Goal: Check status: Check status

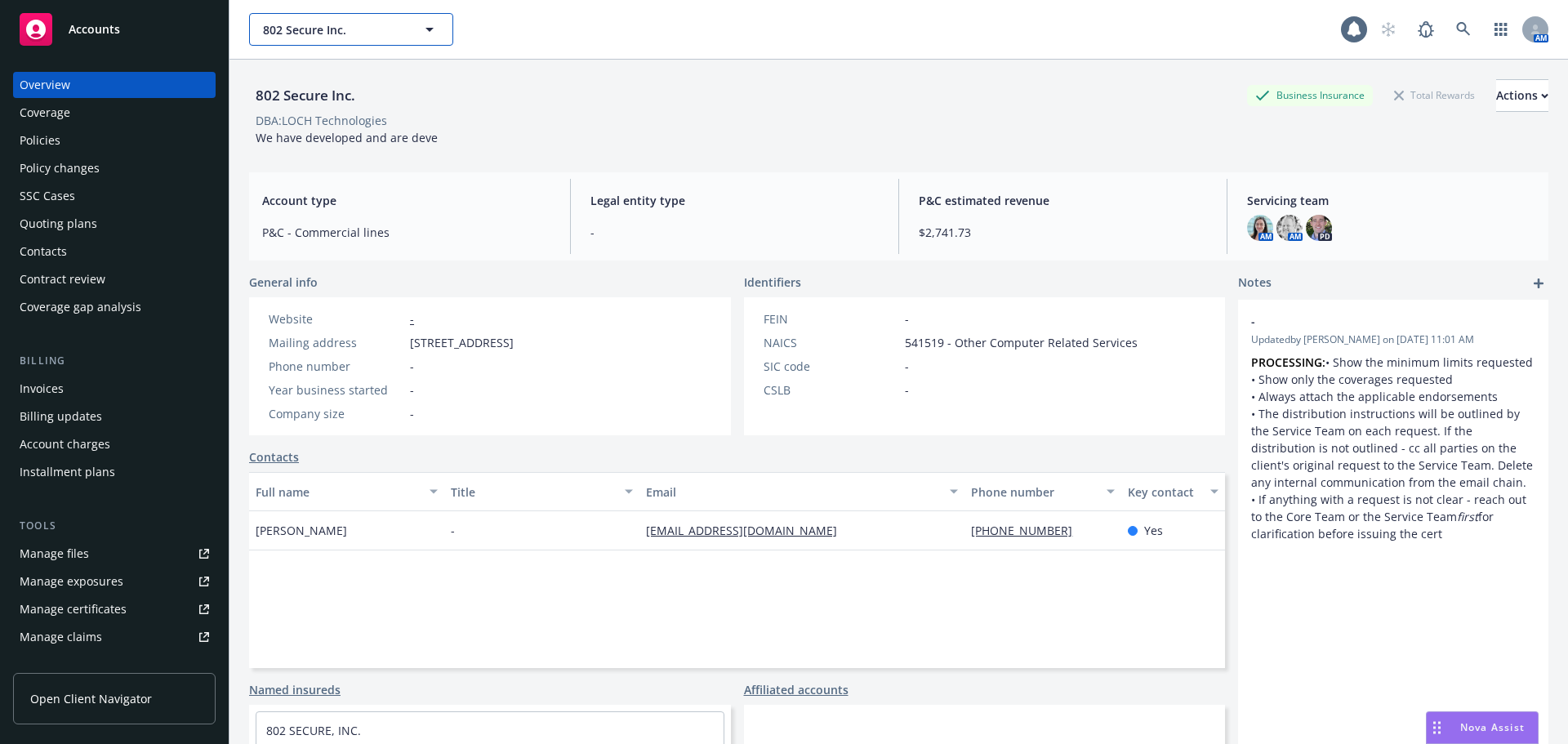
click at [342, 29] on span "802 Secure Inc." at bounding box center [333, 30] width 141 height 17
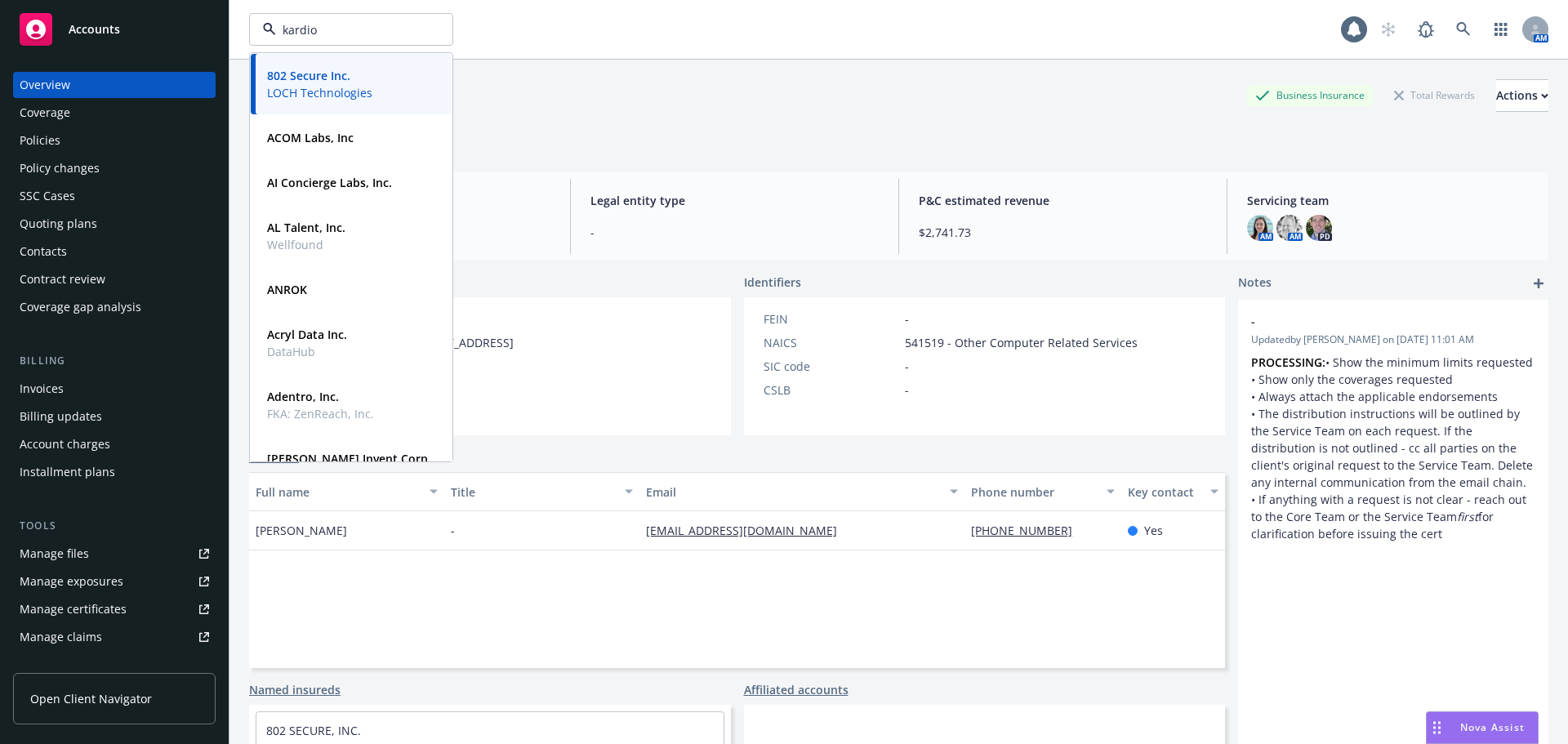
type input "kardion"
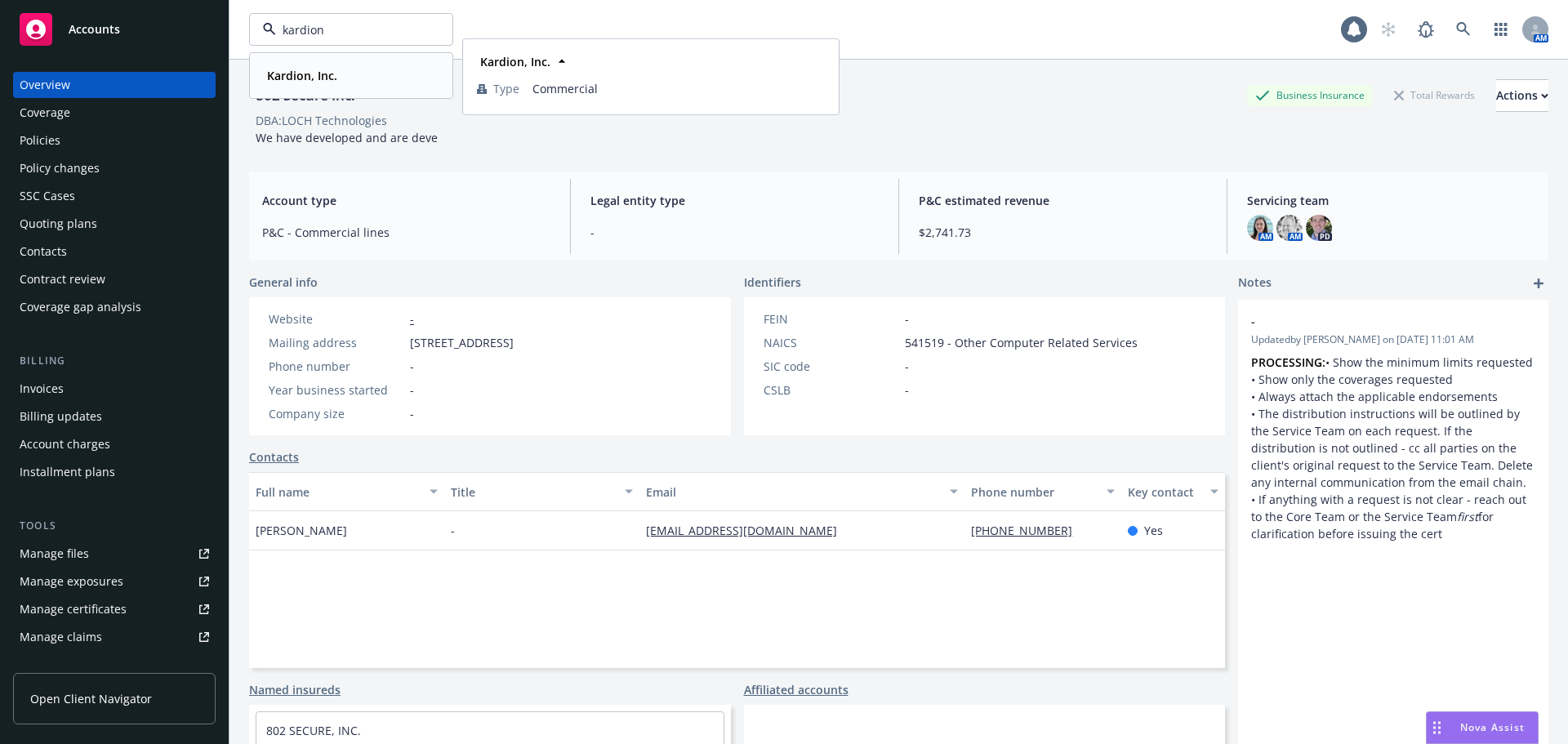
click at [322, 81] on strong "Kardion, Inc." at bounding box center [302, 75] width 71 height 15
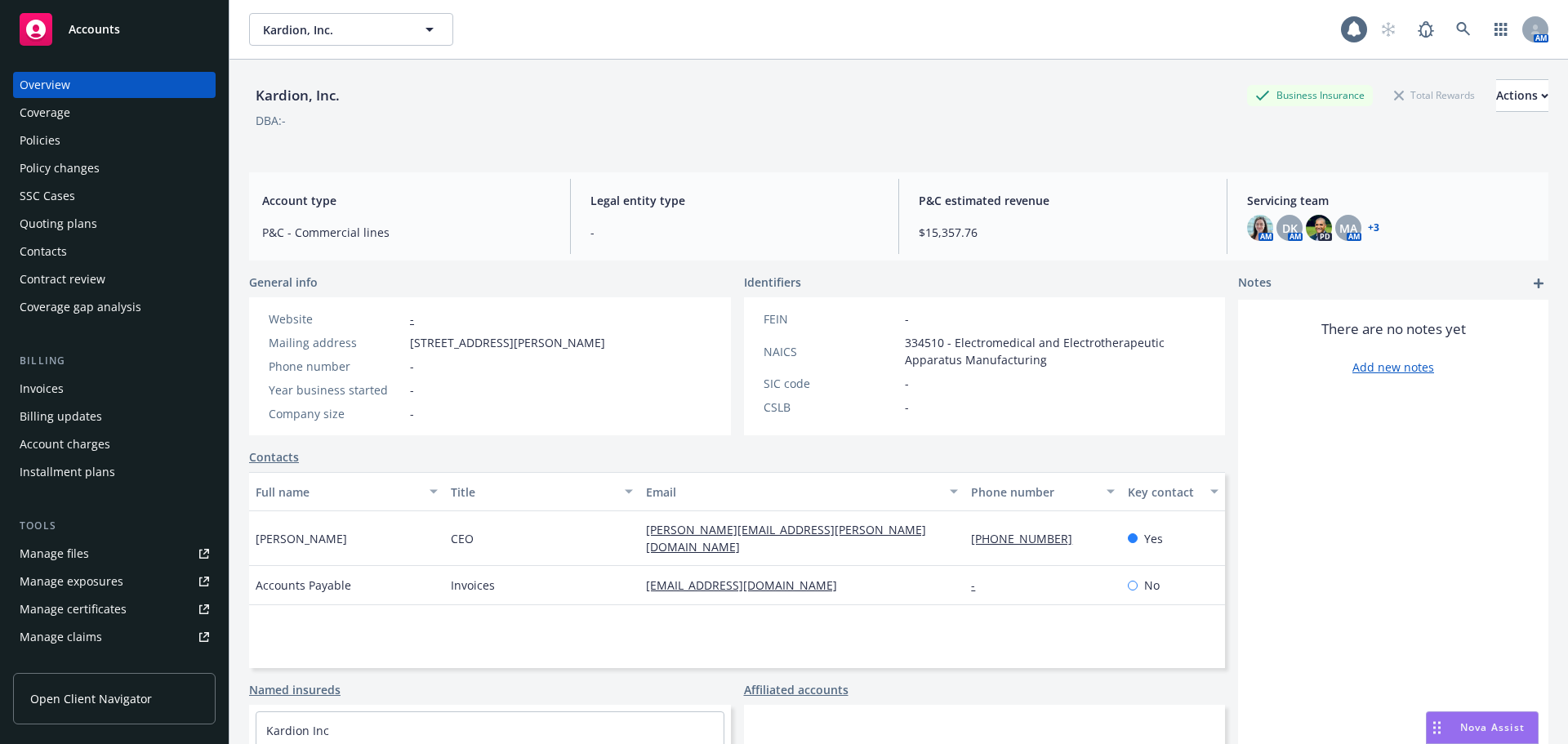
click at [77, 145] on div "Policies" at bounding box center [114, 140] width 189 height 26
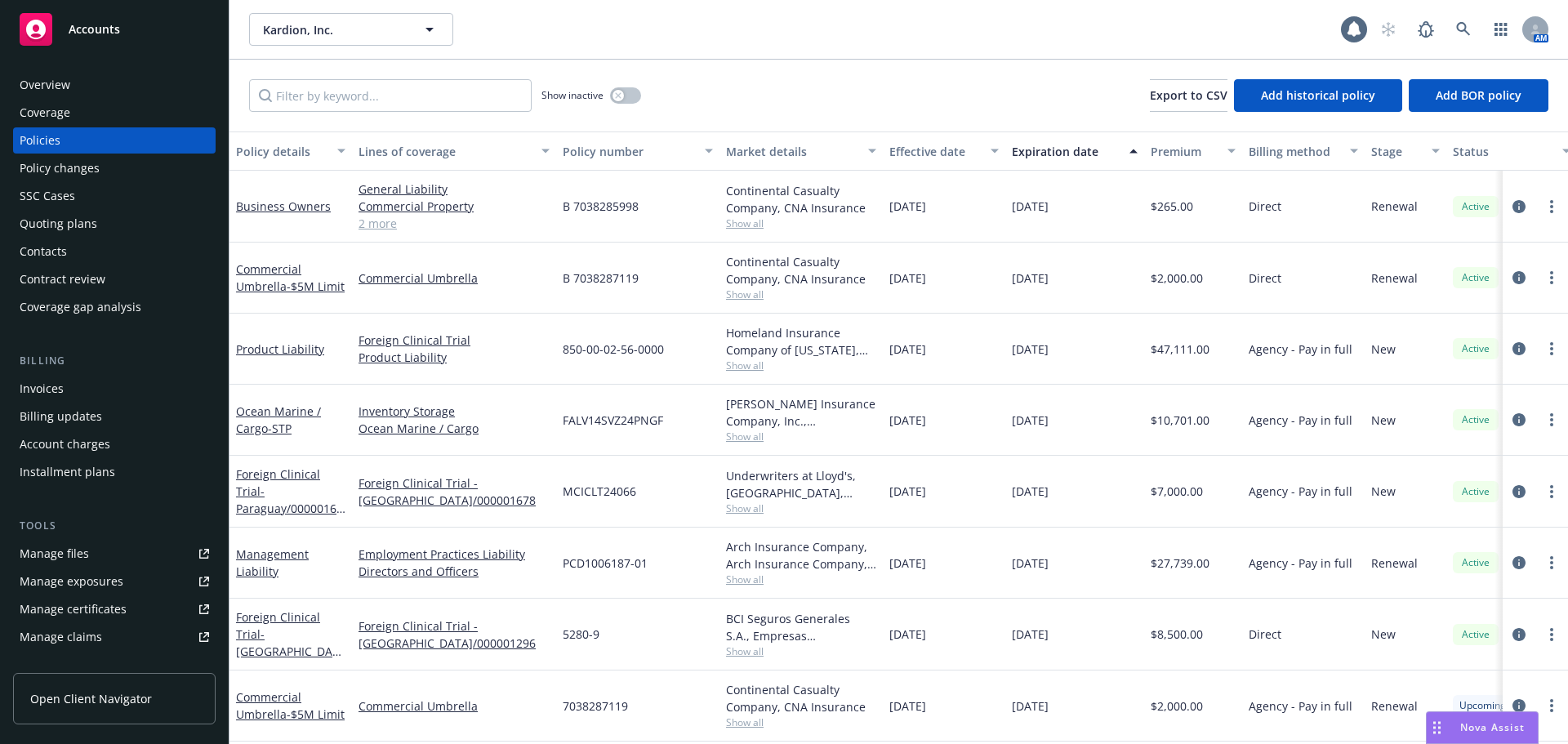
click at [84, 221] on div "Quoting plans" at bounding box center [58, 224] width 77 height 26
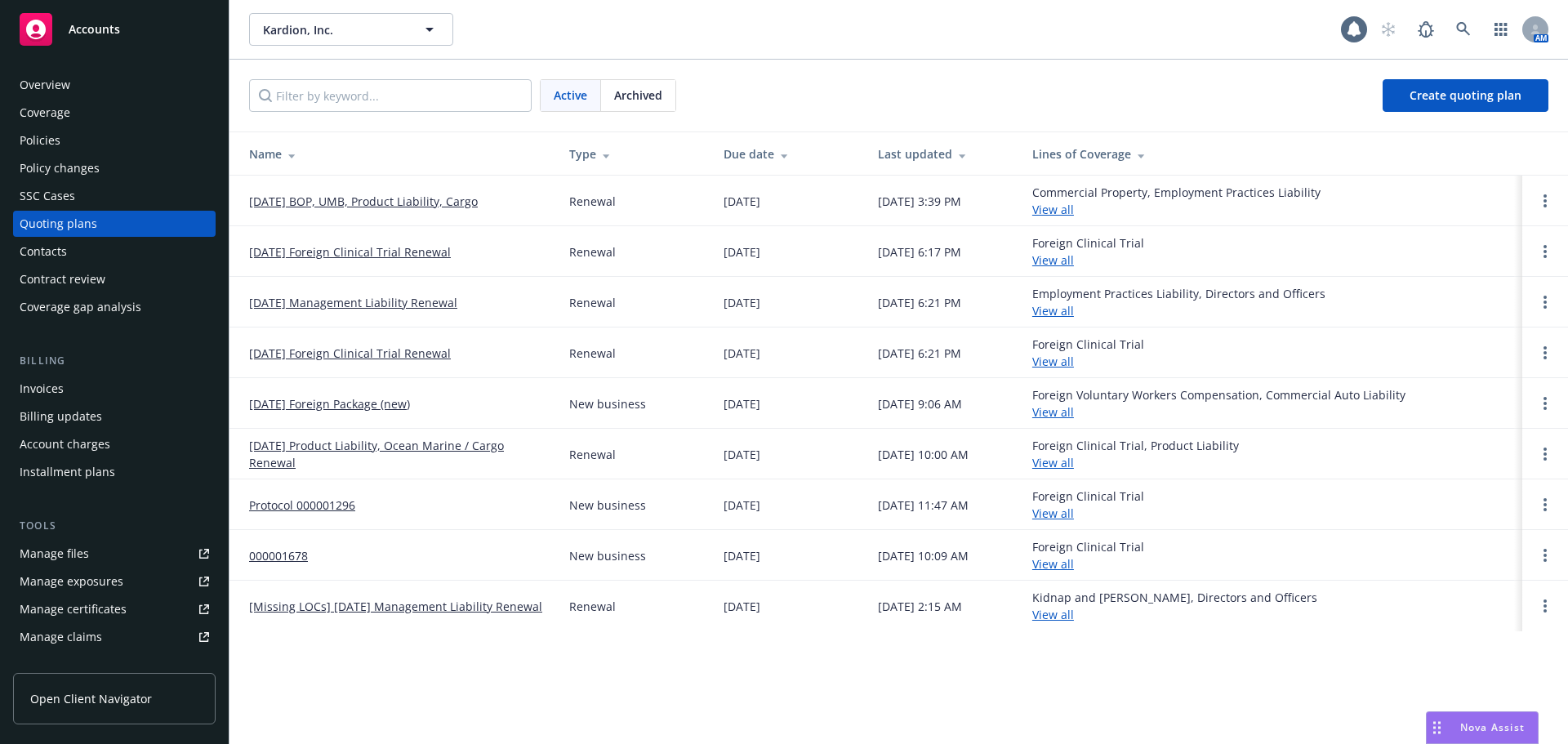
click at [462, 202] on link "[DATE] BOP, UMB, Product Liability, Cargo" at bounding box center [363, 202] width 229 height 17
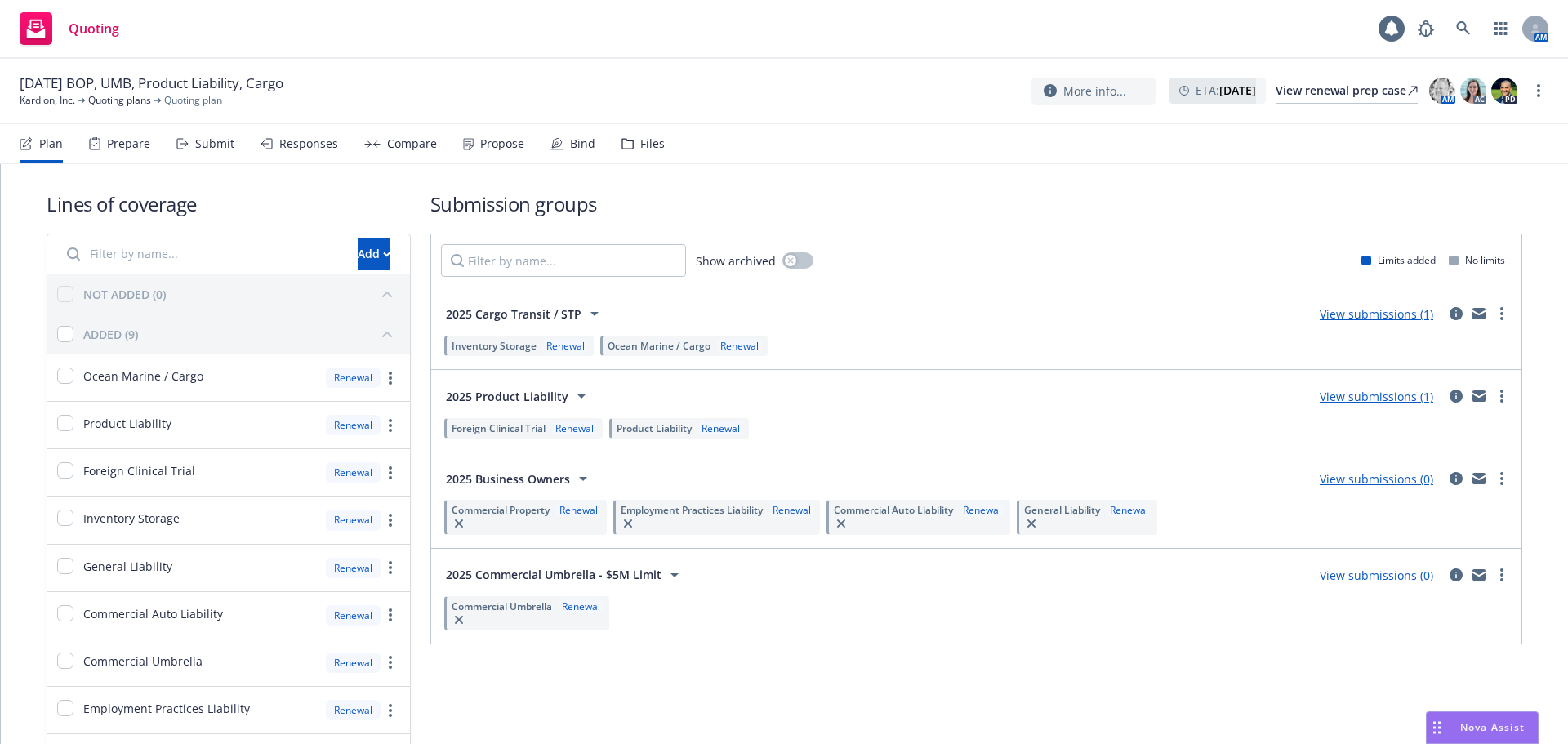
click at [1382, 315] on link "View submissions (1)" at bounding box center [1376, 314] width 114 height 15
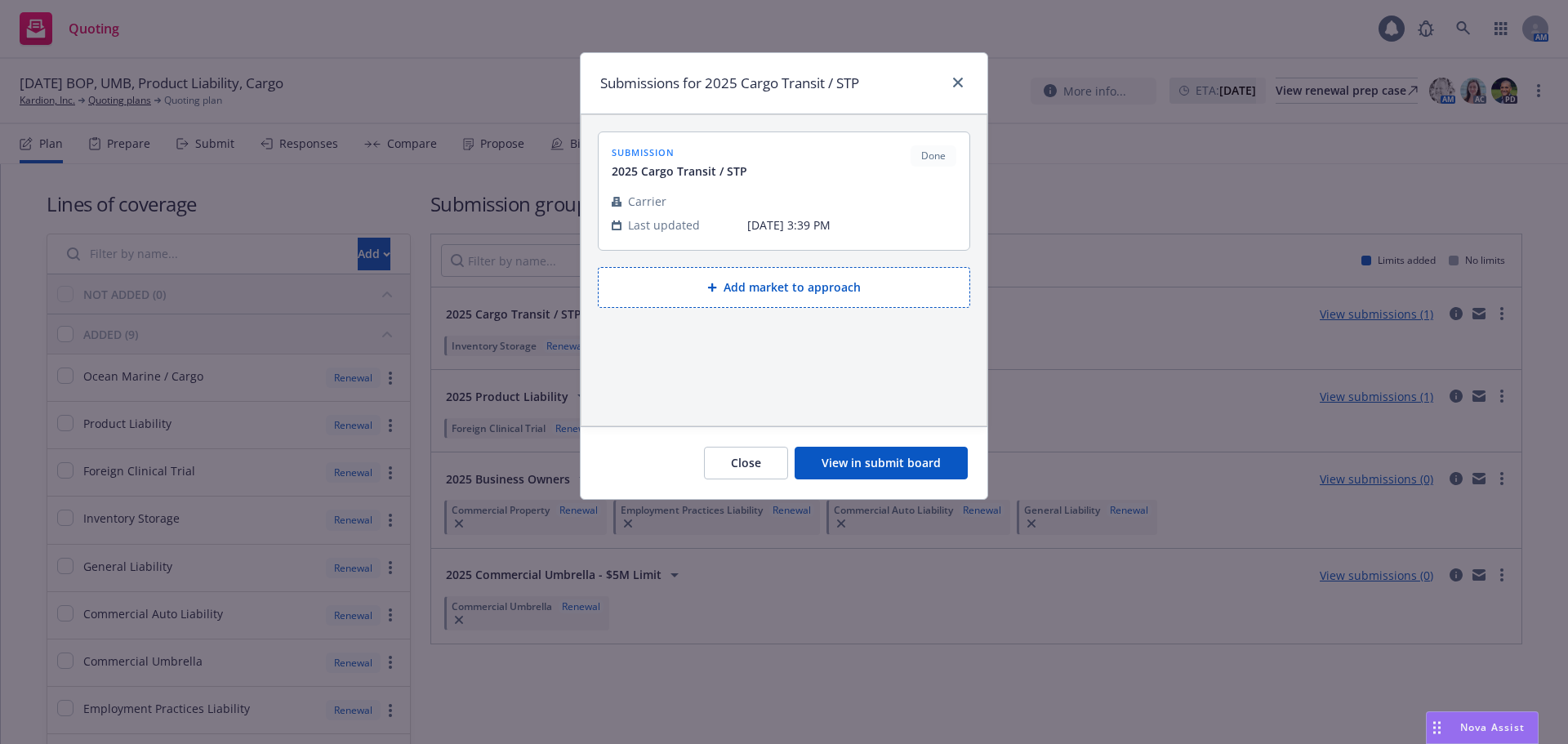
click at [921, 449] on button "View in submit board" at bounding box center [881, 463] width 173 height 33
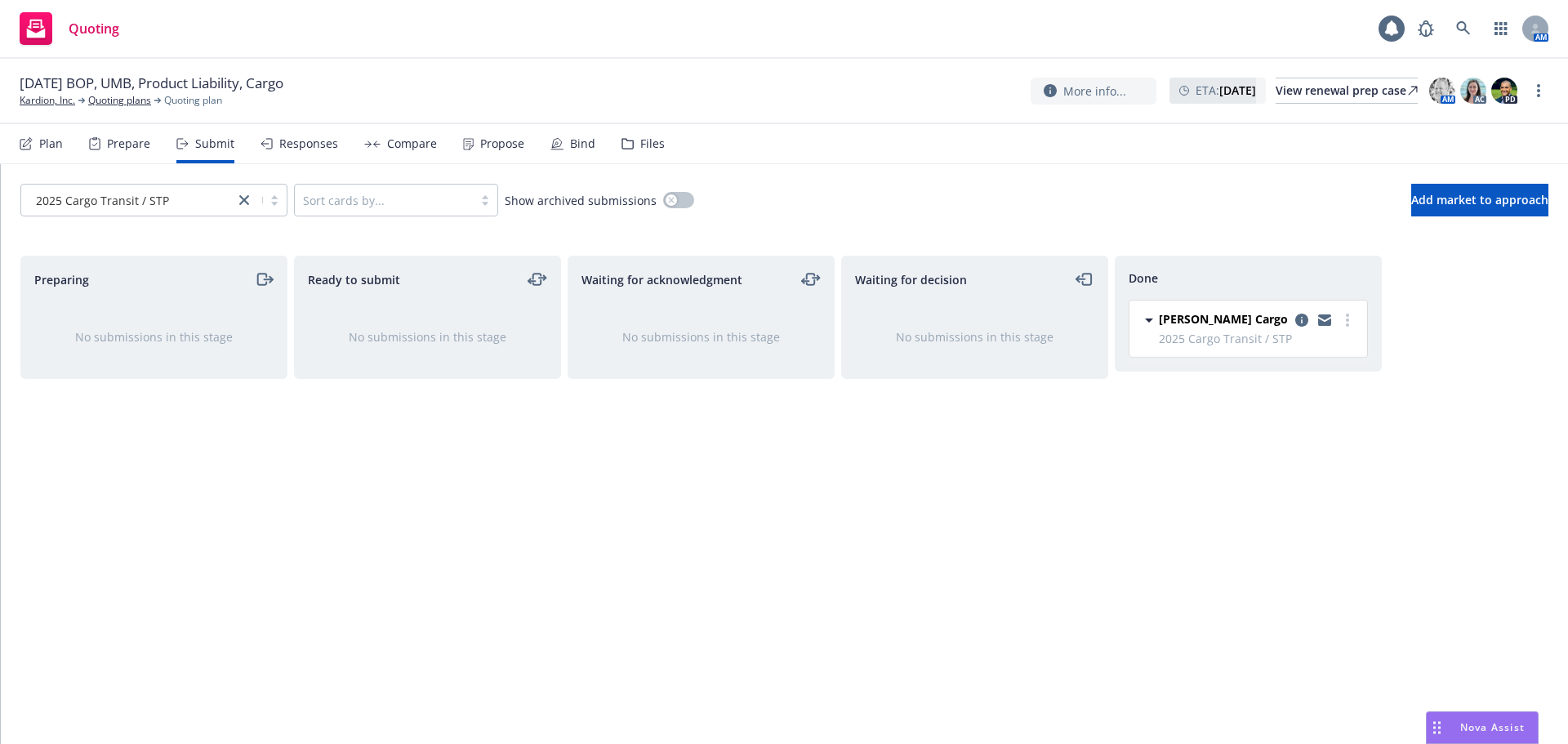
click at [321, 157] on div "Responses" at bounding box center [299, 144] width 77 height 40
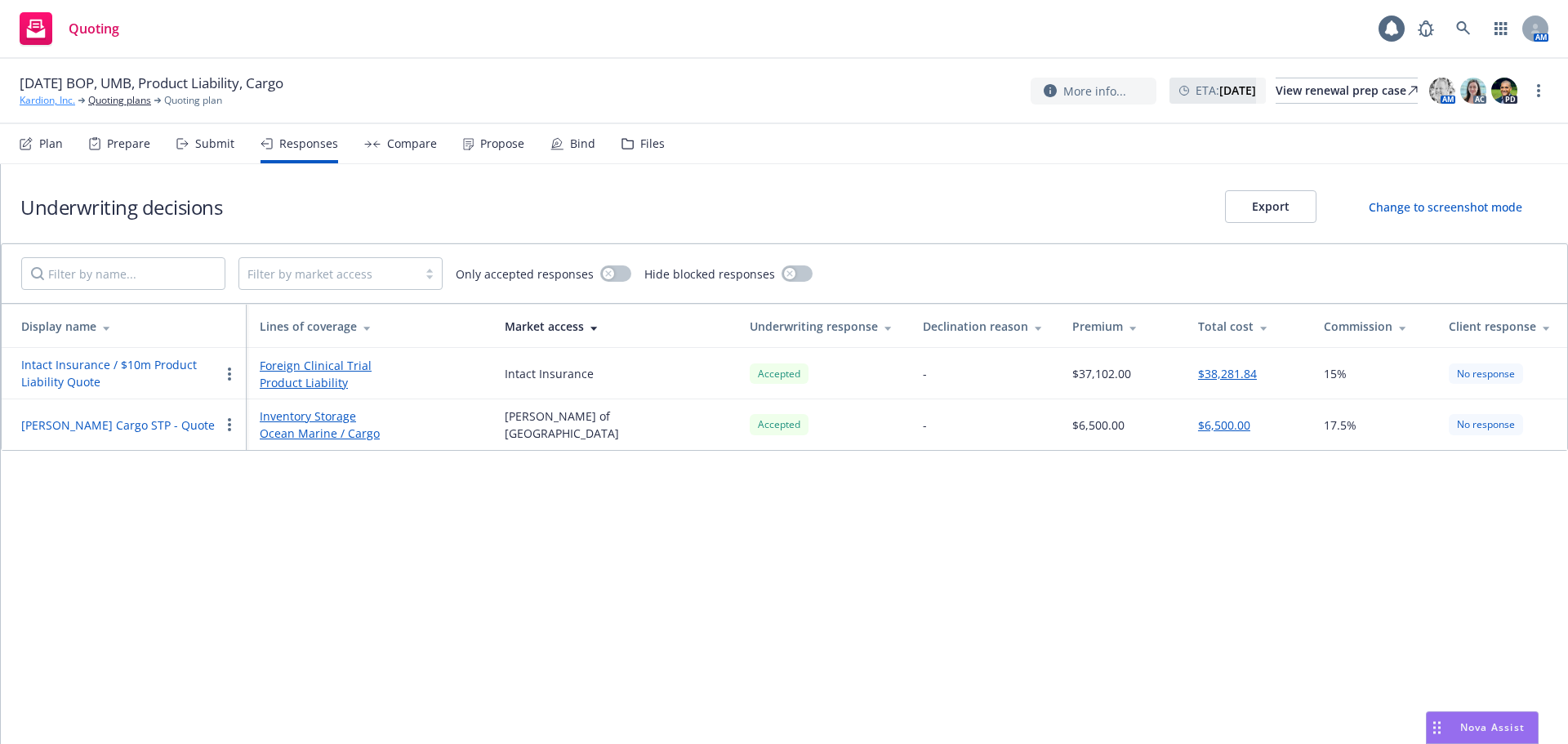
click at [56, 96] on link "Kardion, Inc." at bounding box center [47, 101] width 56 height 15
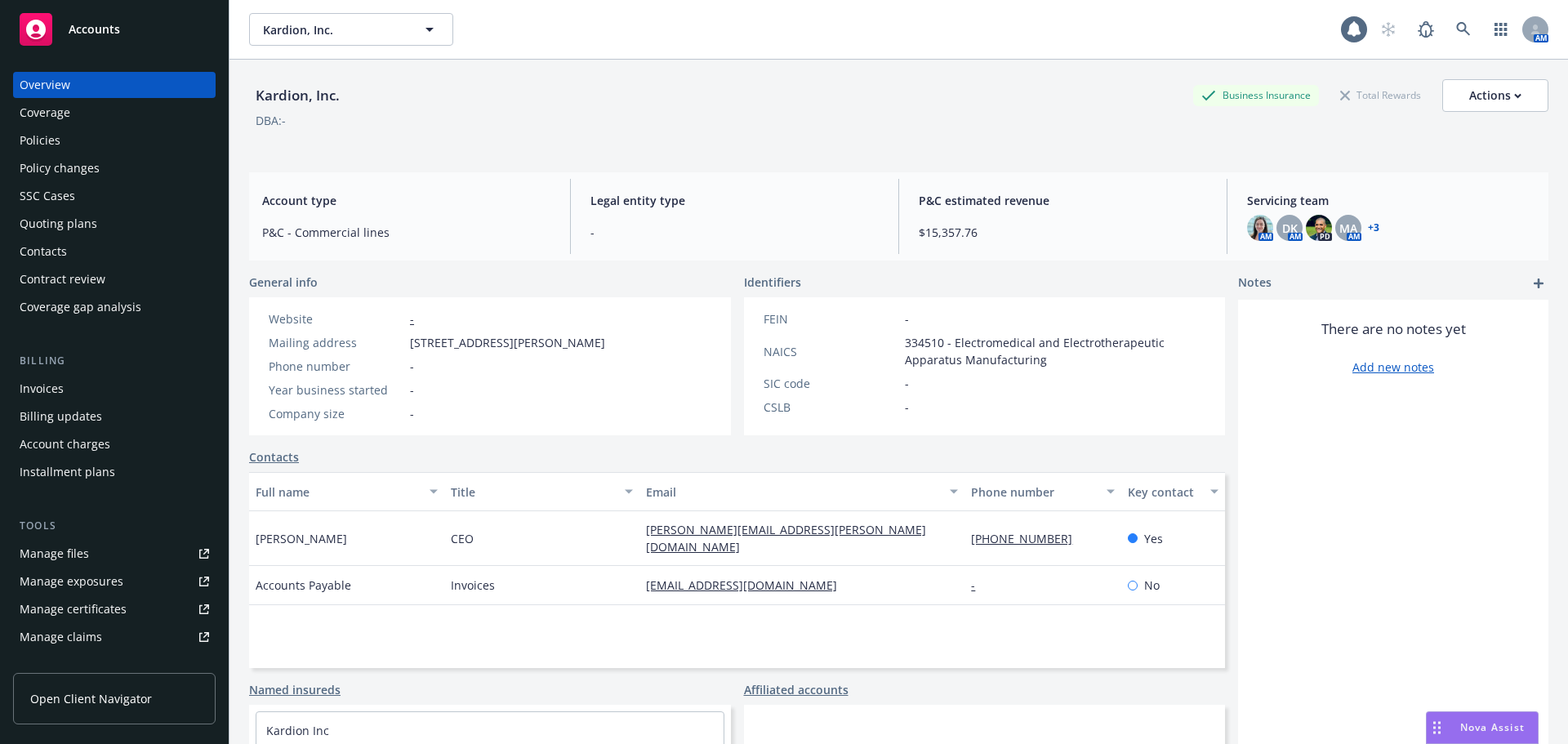
click at [139, 145] on div "Policies" at bounding box center [114, 140] width 189 height 26
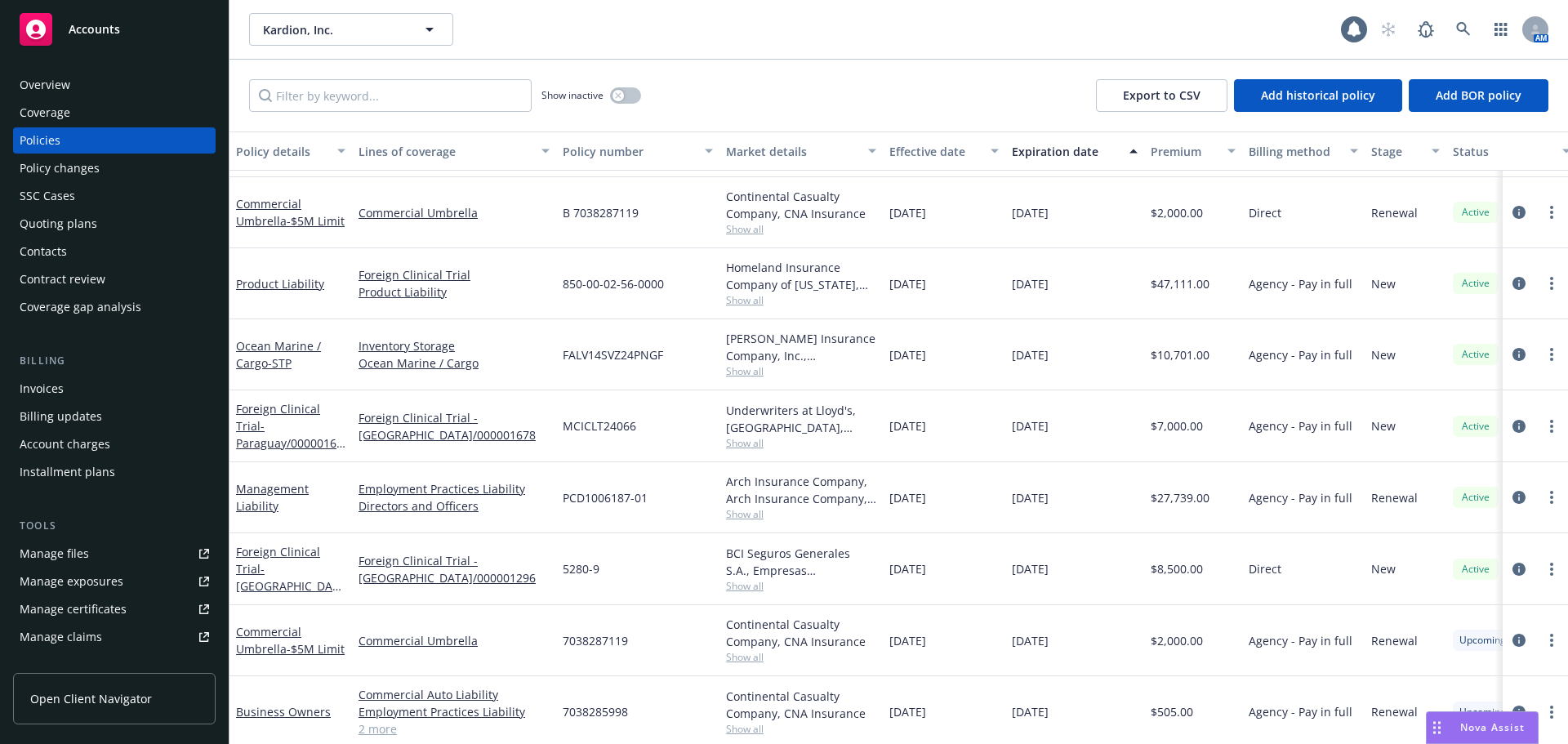
scroll to position [80, 0]
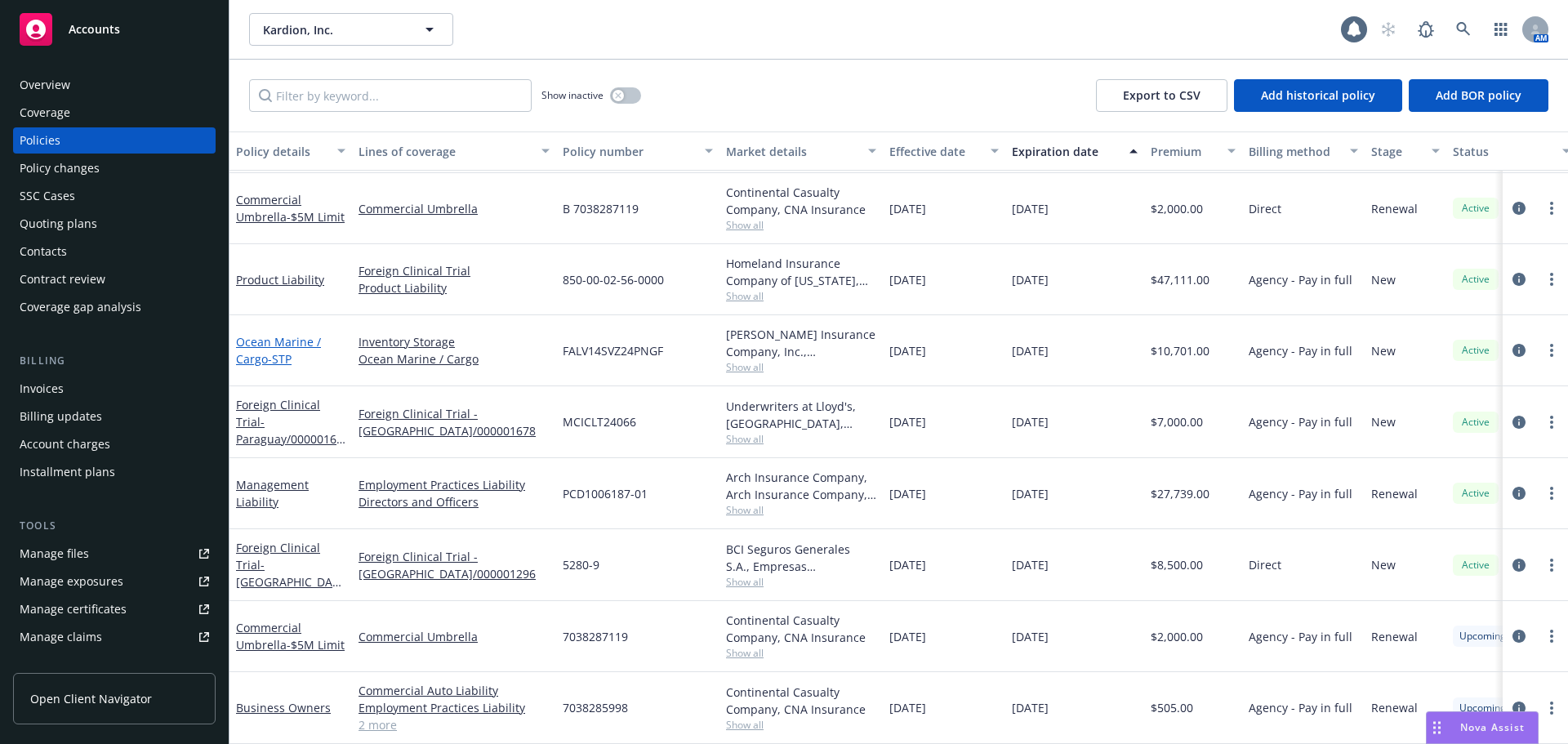
click at [264, 348] on link "Ocean Marine / Cargo - STP" at bounding box center [279, 350] width 85 height 33
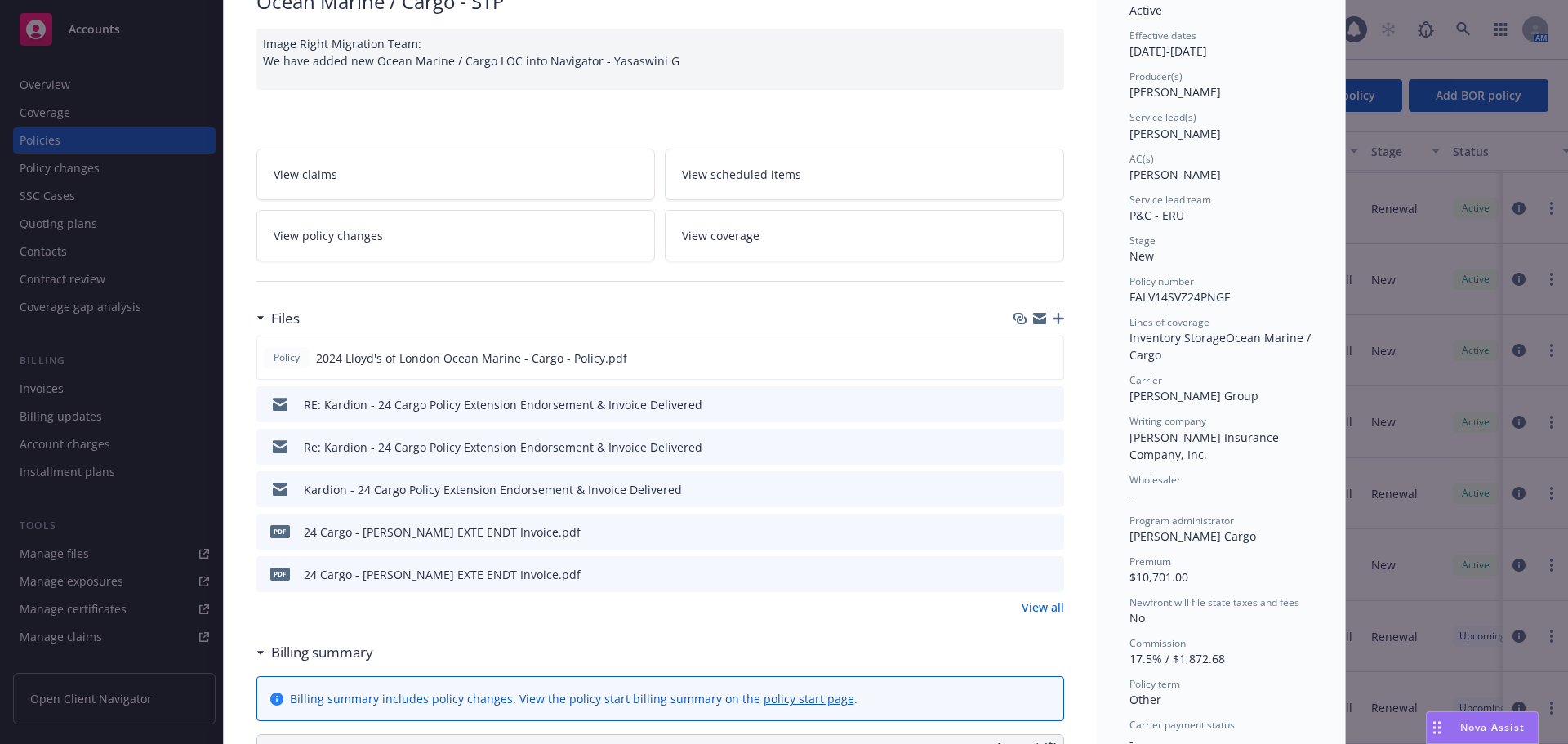
scroll to position [163, 0]
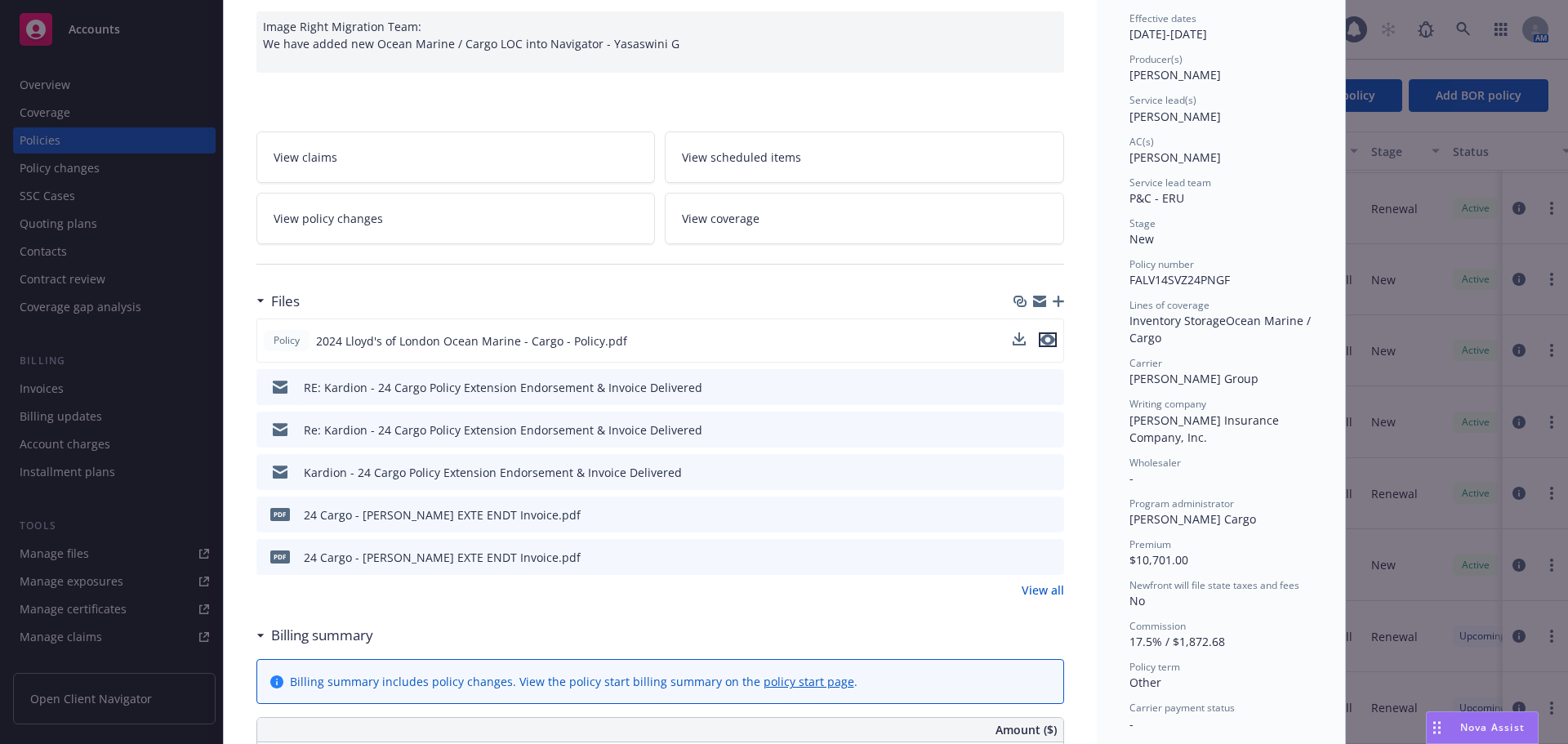
click at [1048, 342] on button "preview file" at bounding box center [1047, 340] width 18 height 15
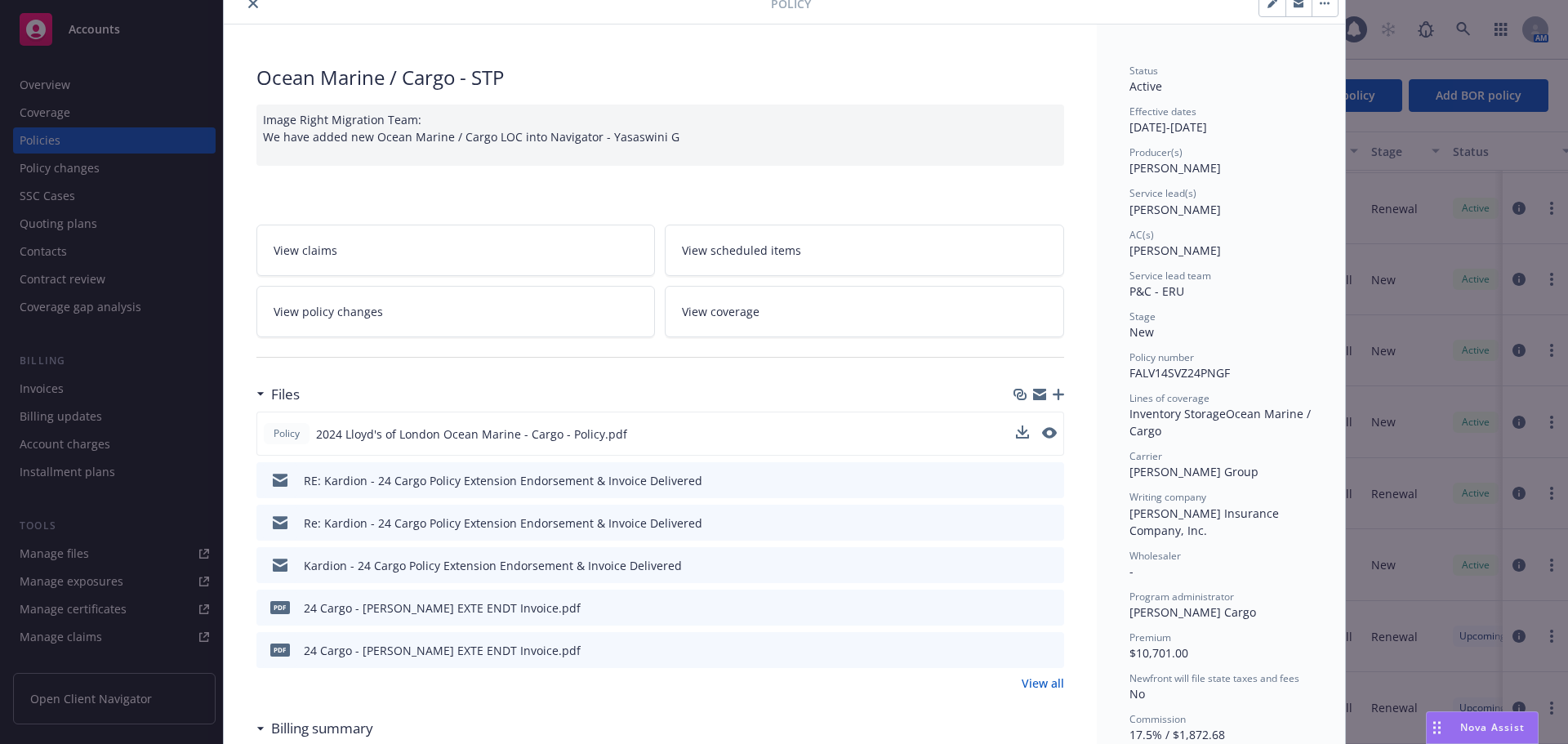
scroll to position [0, 0]
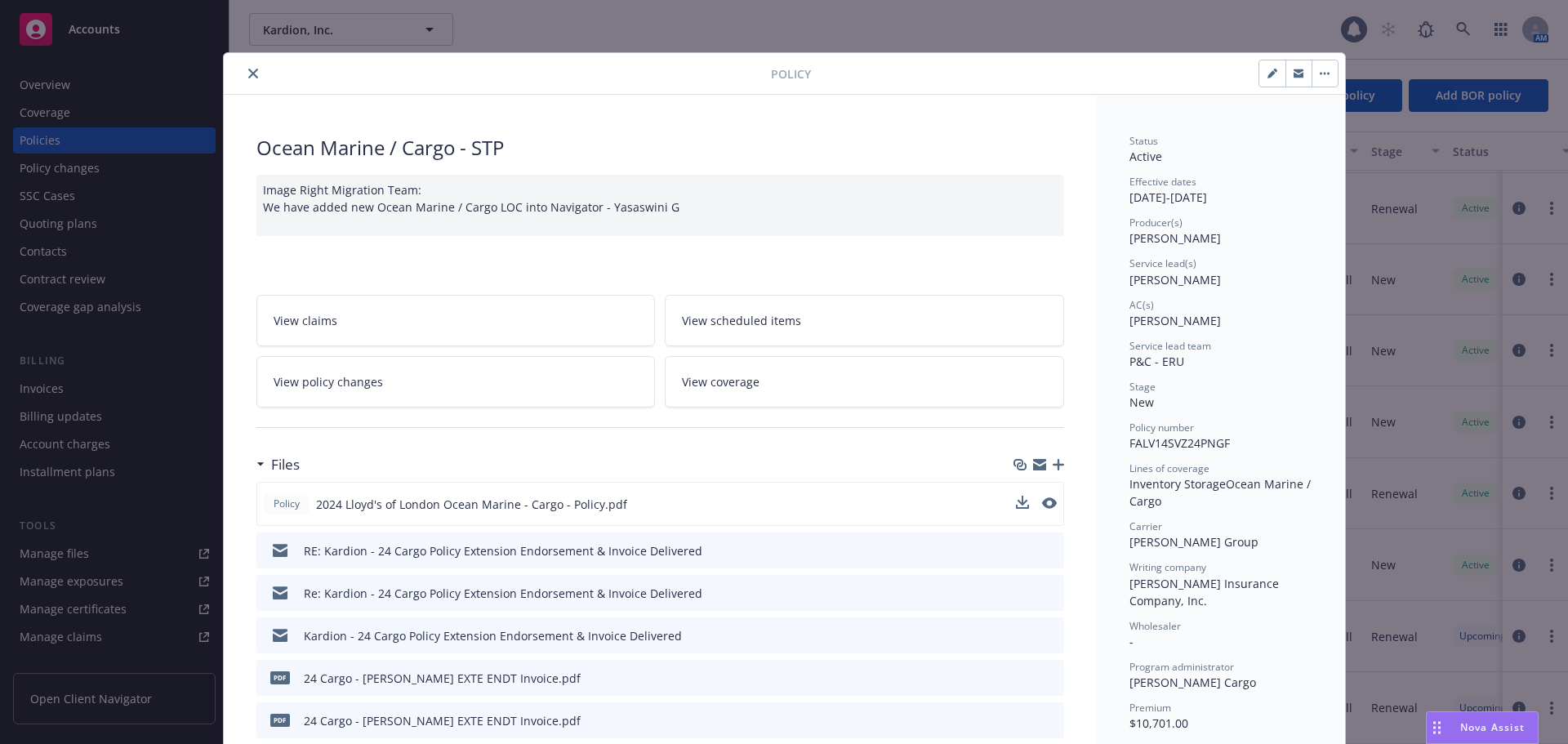
click at [244, 78] on button "close" at bounding box center [253, 73] width 20 height 20
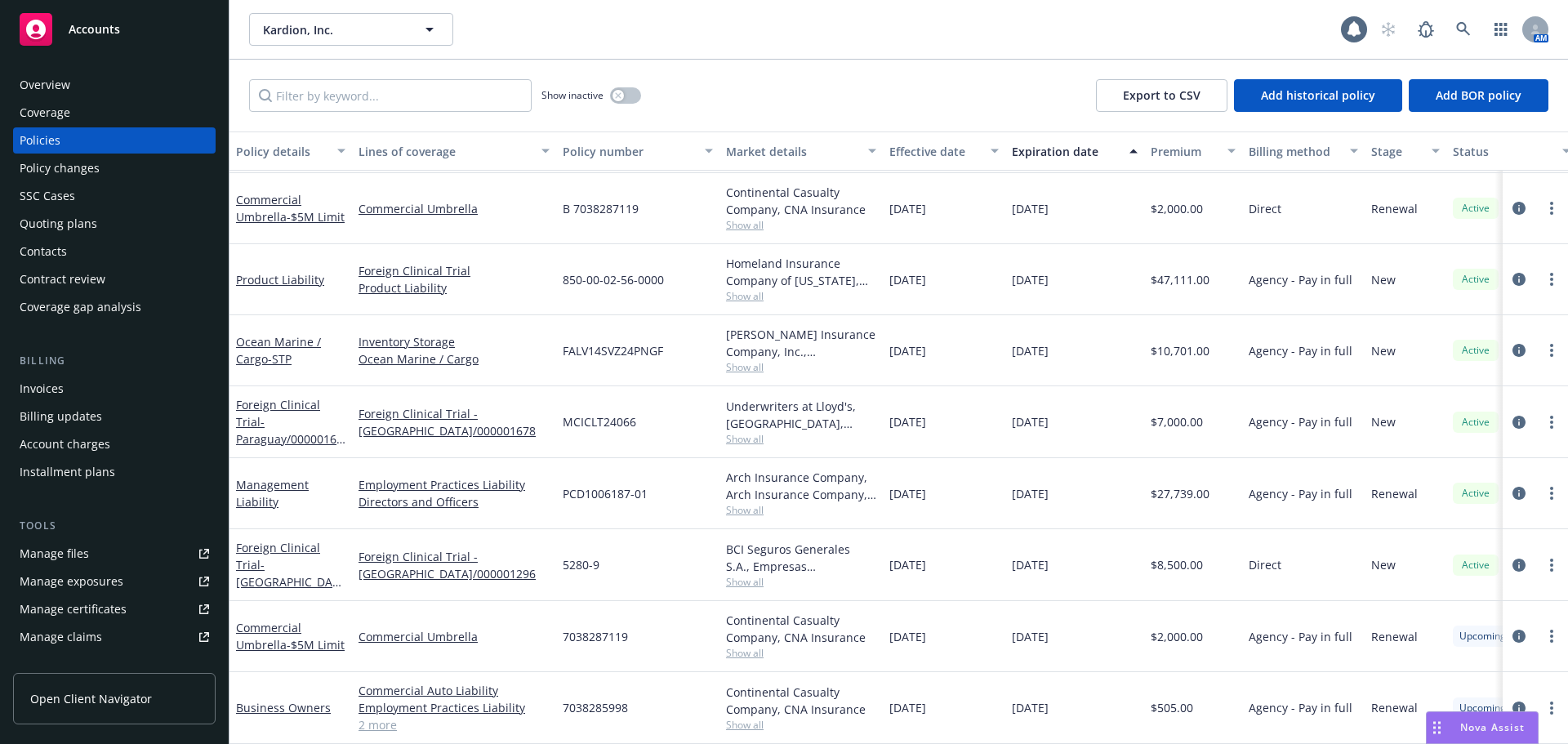
click at [99, 219] on div "Quoting plans" at bounding box center [114, 224] width 189 height 26
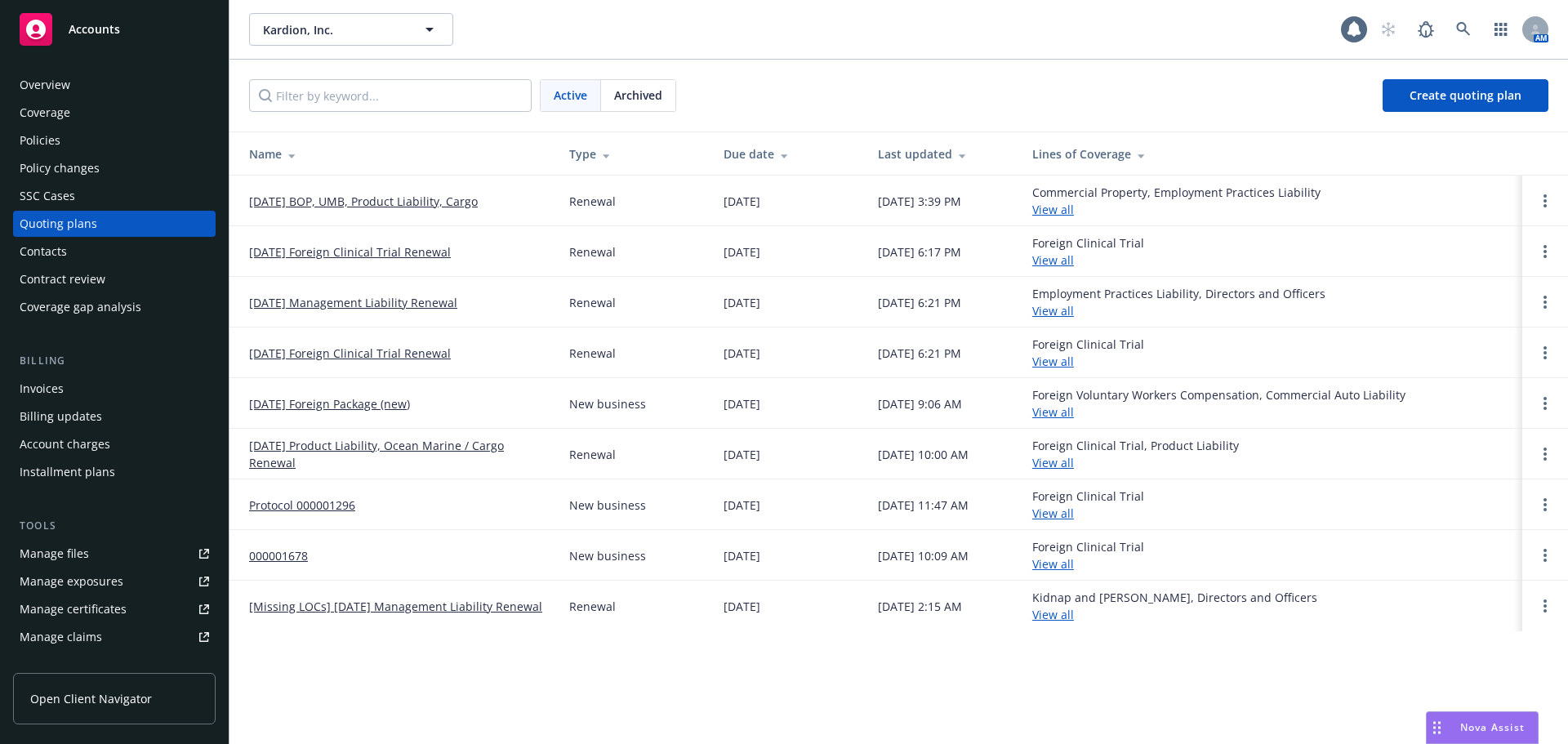
click at [472, 205] on link "[DATE] BOP, UMB, Product Liability, Cargo" at bounding box center [363, 202] width 229 height 17
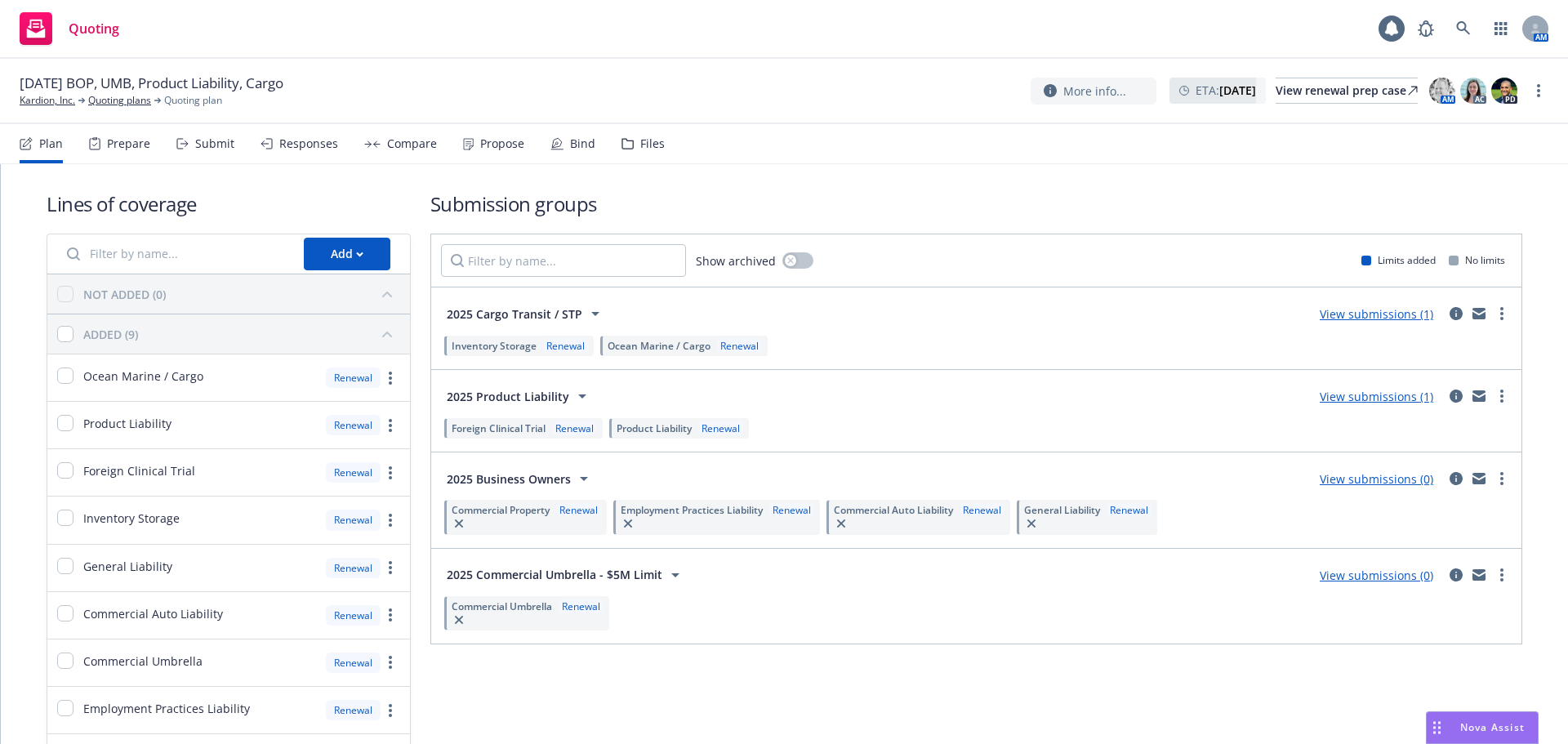
click at [397, 149] on div "Compare" at bounding box center [411, 144] width 50 height 13
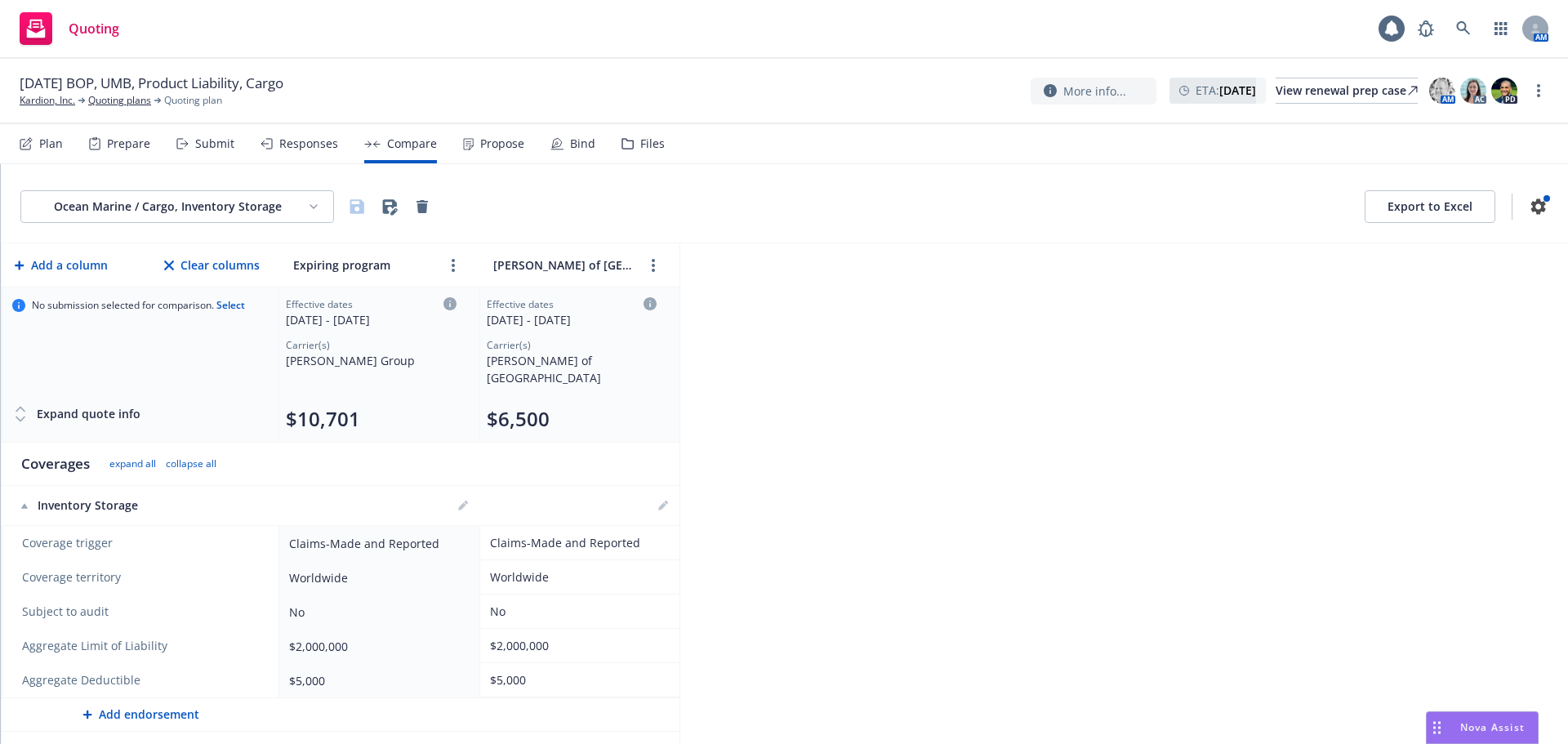
click at [319, 139] on div "Responses" at bounding box center [309, 144] width 58 height 13
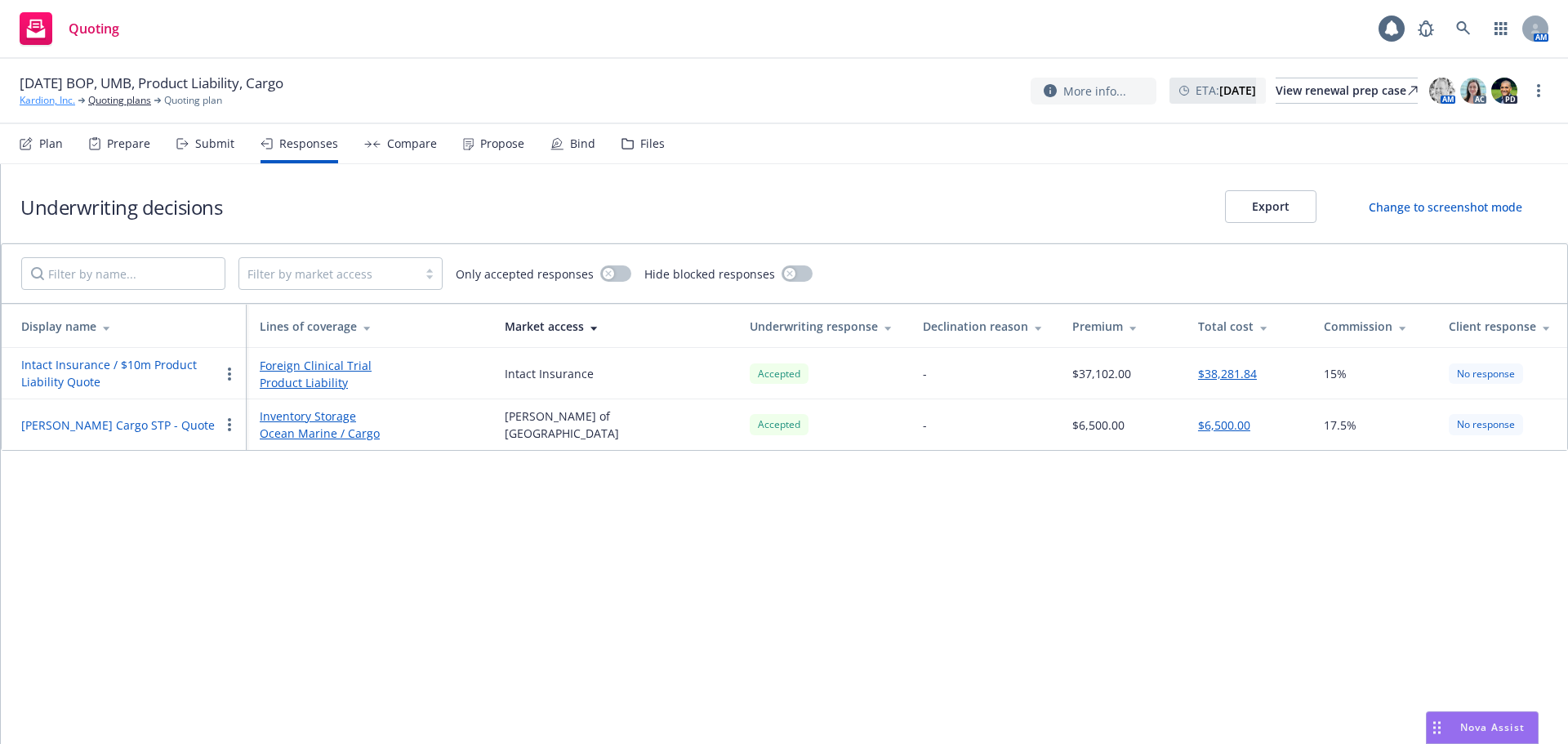
click at [44, 105] on link "Kardion, Inc." at bounding box center [47, 101] width 56 height 15
